Goal: Information Seeking & Learning: Learn about a topic

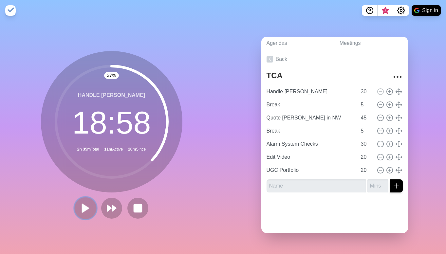
click at [84, 206] on polygon at bounding box center [85, 208] width 7 height 8
click at [90, 205] on icon at bounding box center [85, 208] width 11 height 11
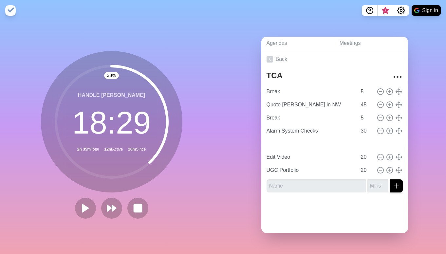
type input "Handle [PERSON_NAME]"
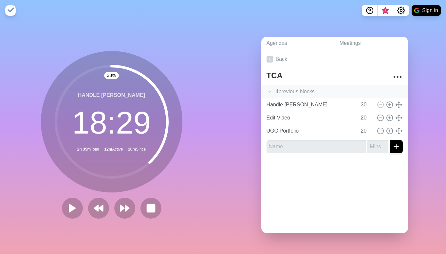
click at [311, 94] on div "4 previous block s" at bounding box center [334, 91] width 147 height 13
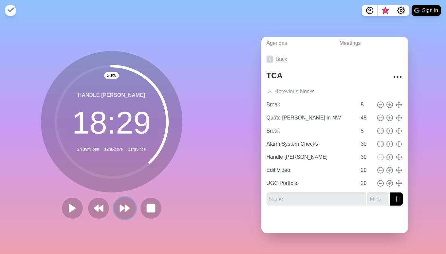
click at [124, 207] on icon at bounding box center [124, 208] width 11 height 11
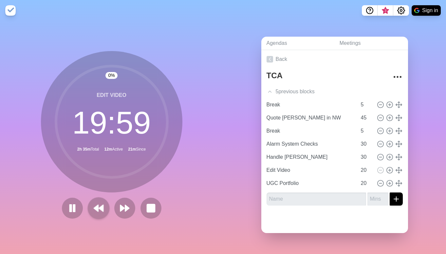
click at [106, 208] on button at bounding box center [98, 208] width 22 height 22
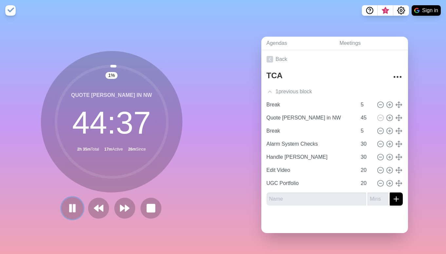
click at [72, 204] on icon at bounding box center [72, 208] width 11 height 11
click at [288, 95] on div "1 previous block" at bounding box center [334, 91] width 147 height 13
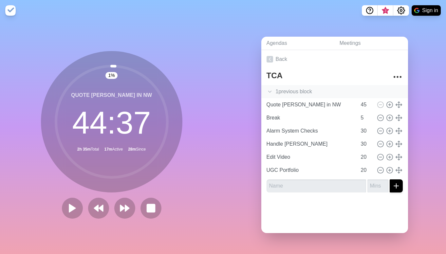
click at [292, 91] on div "1 previous block" at bounding box center [334, 91] width 147 height 13
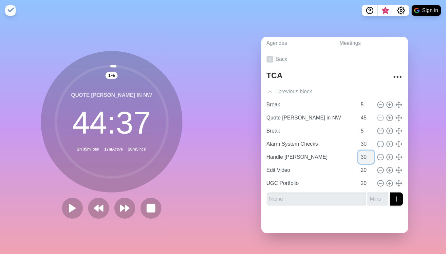
click at [364, 160] on input "30" at bounding box center [366, 157] width 16 height 13
type input "15"
click at [245, 166] on div "Agendas Meetings Back TCA 1 previous block Break 5 Quote [PERSON_NAME] in NW 45…" at bounding box center [334, 137] width 223 height 233
click at [75, 207] on icon at bounding box center [72, 208] width 11 height 11
